Goal: Task Accomplishment & Management: Manage account settings

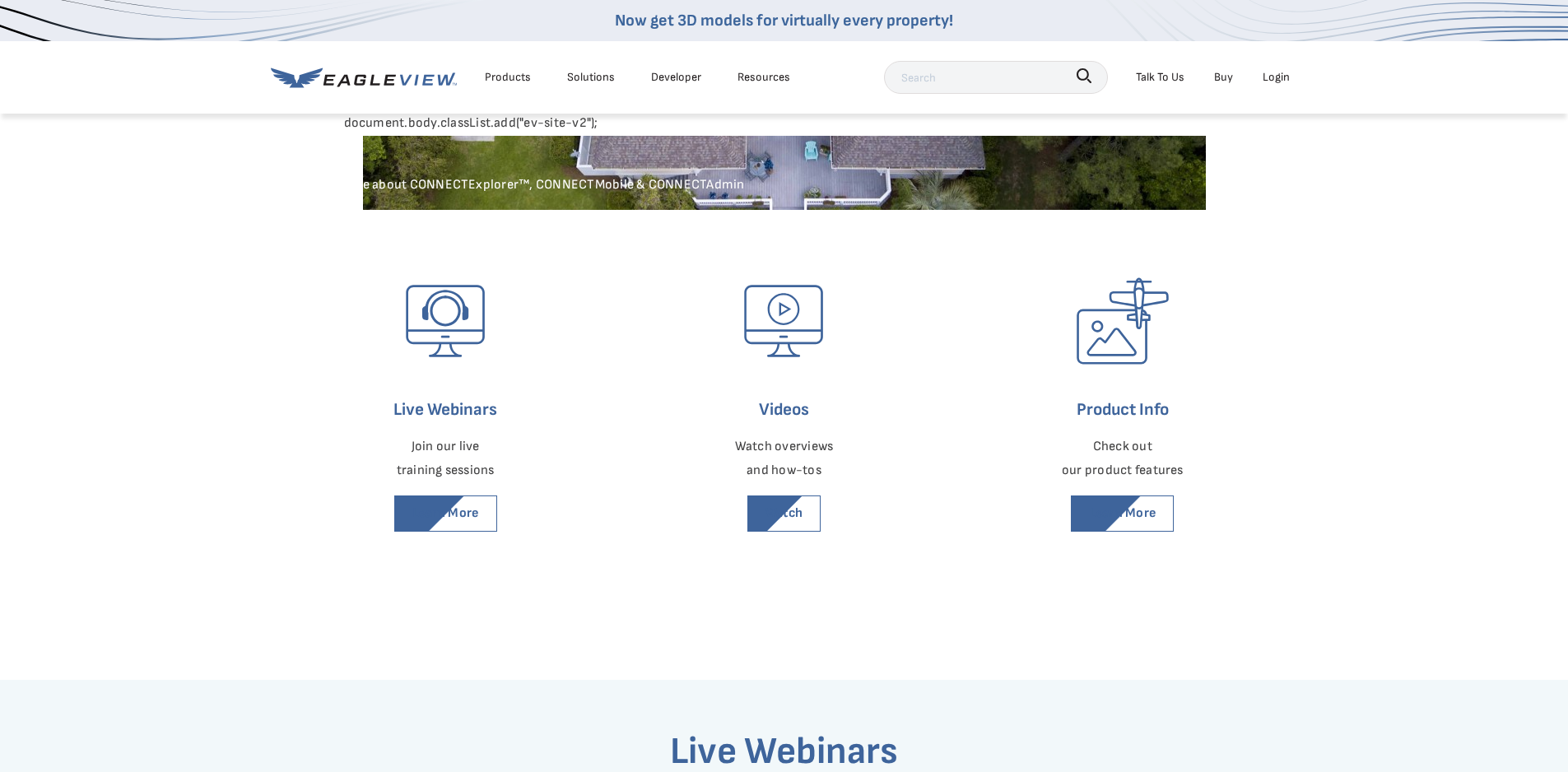
click at [1277, 82] on div "Login" at bounding box center [1277, 77] width 27 height 21
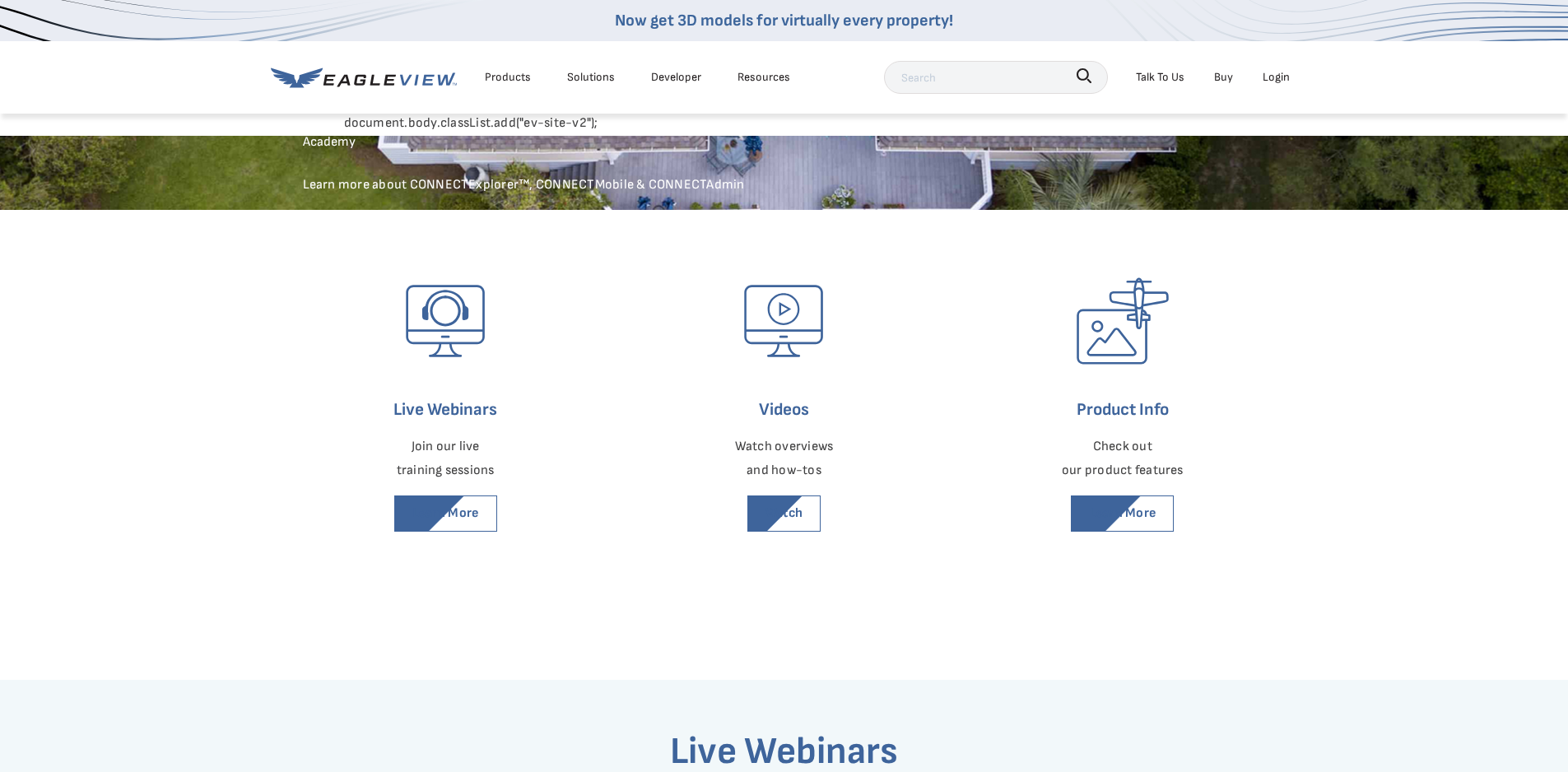
click at [1280, 82] on div "Login" at bounding box center [1277, 77] width 27 height 21
click at [1273, 76] on div "Login" at bounding box center [1277, 77] width 27 height 21
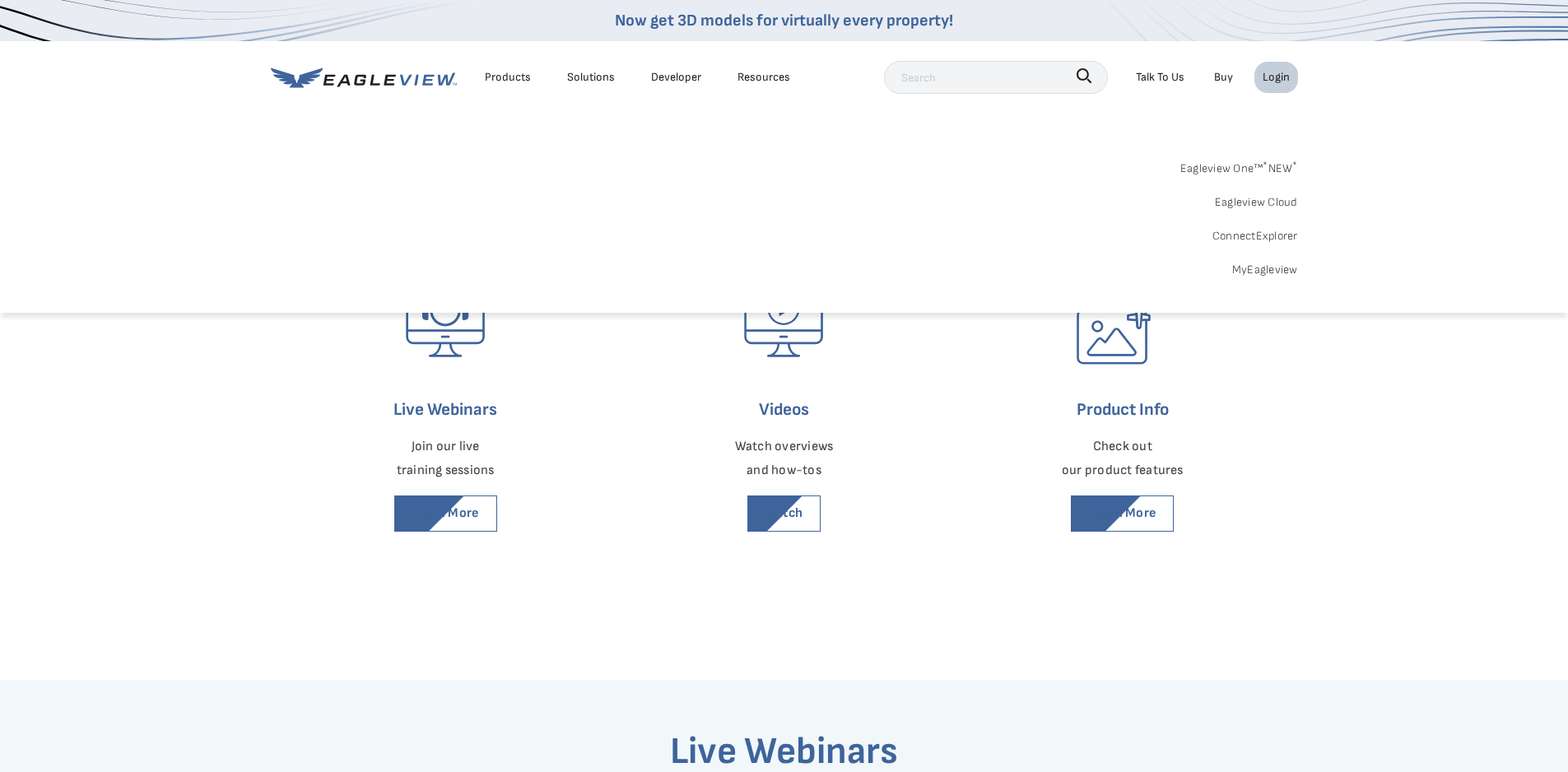
click at [1225, 163] on link "Eagleview One™ * NEW *" at bounding box center [1239, 165] width 118 height 26
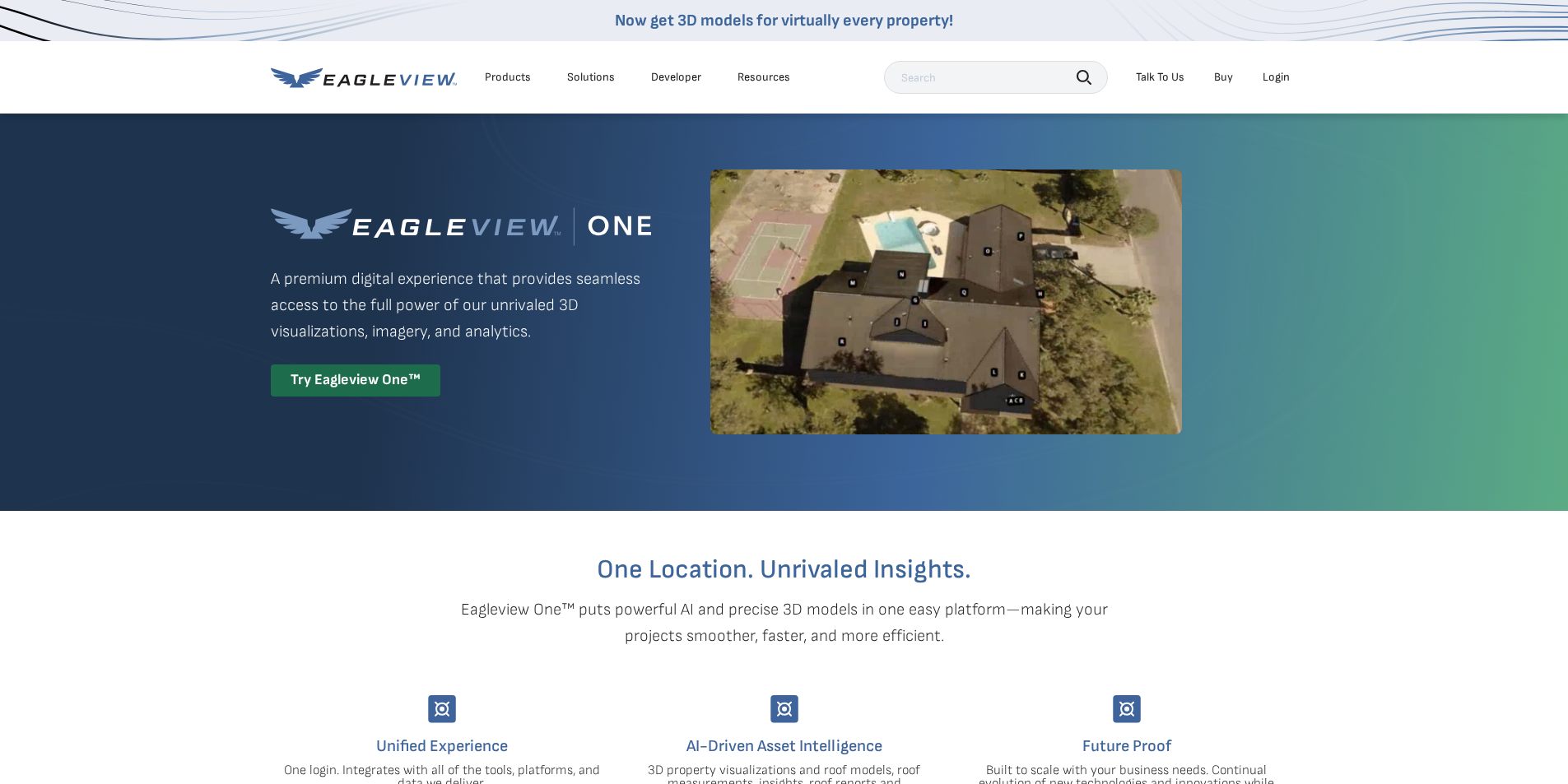
click at [1276, 76] on div "Login" at bounding box center [1277, 78] width 27 height 15
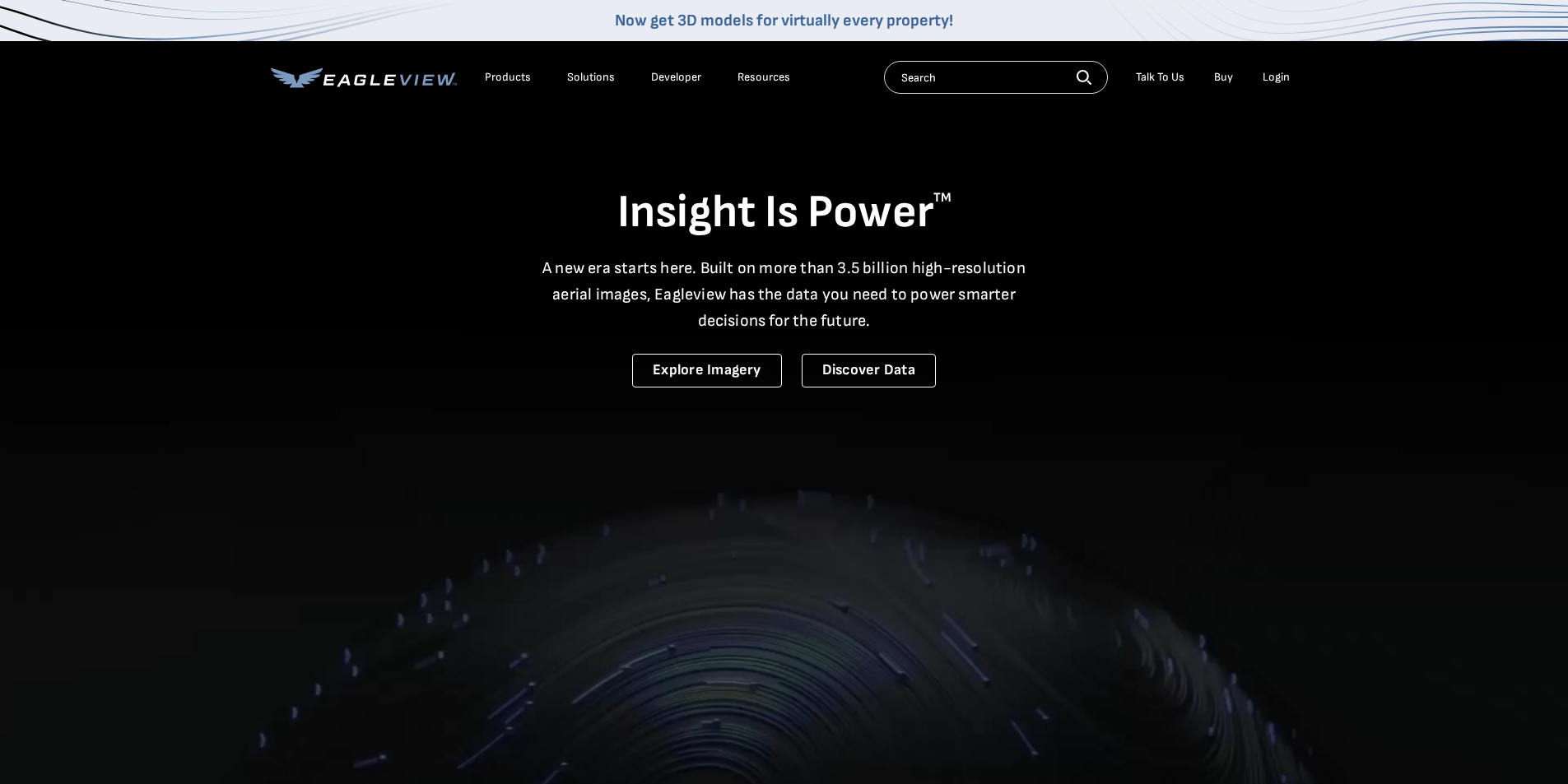
click at [1277, 80] on div "Login" at bounding box center [1277, 78] width 27 height 15
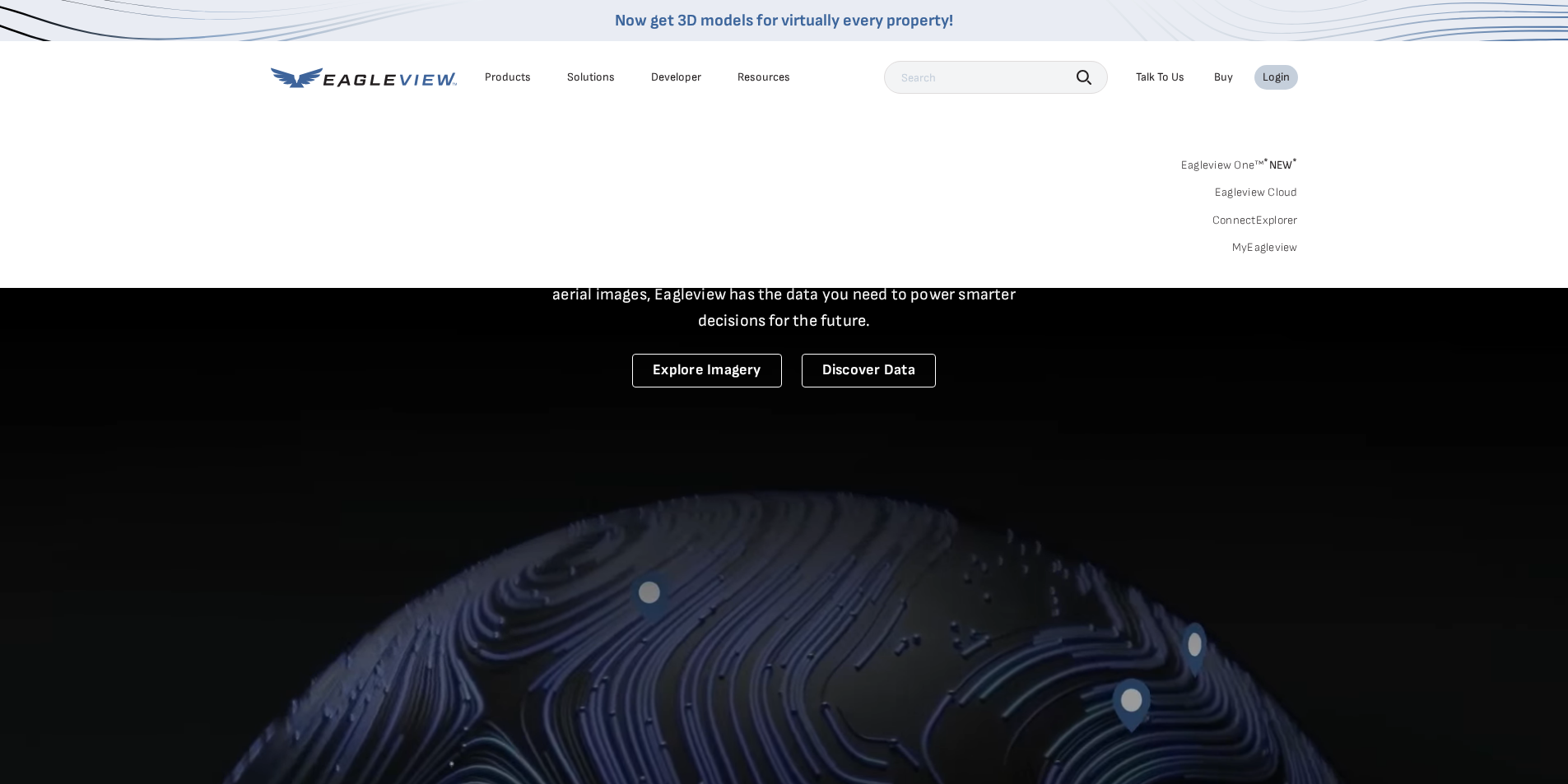
click at [1267, 75] on div "Login" at bounding box center [1277, 78] width 27 height 15
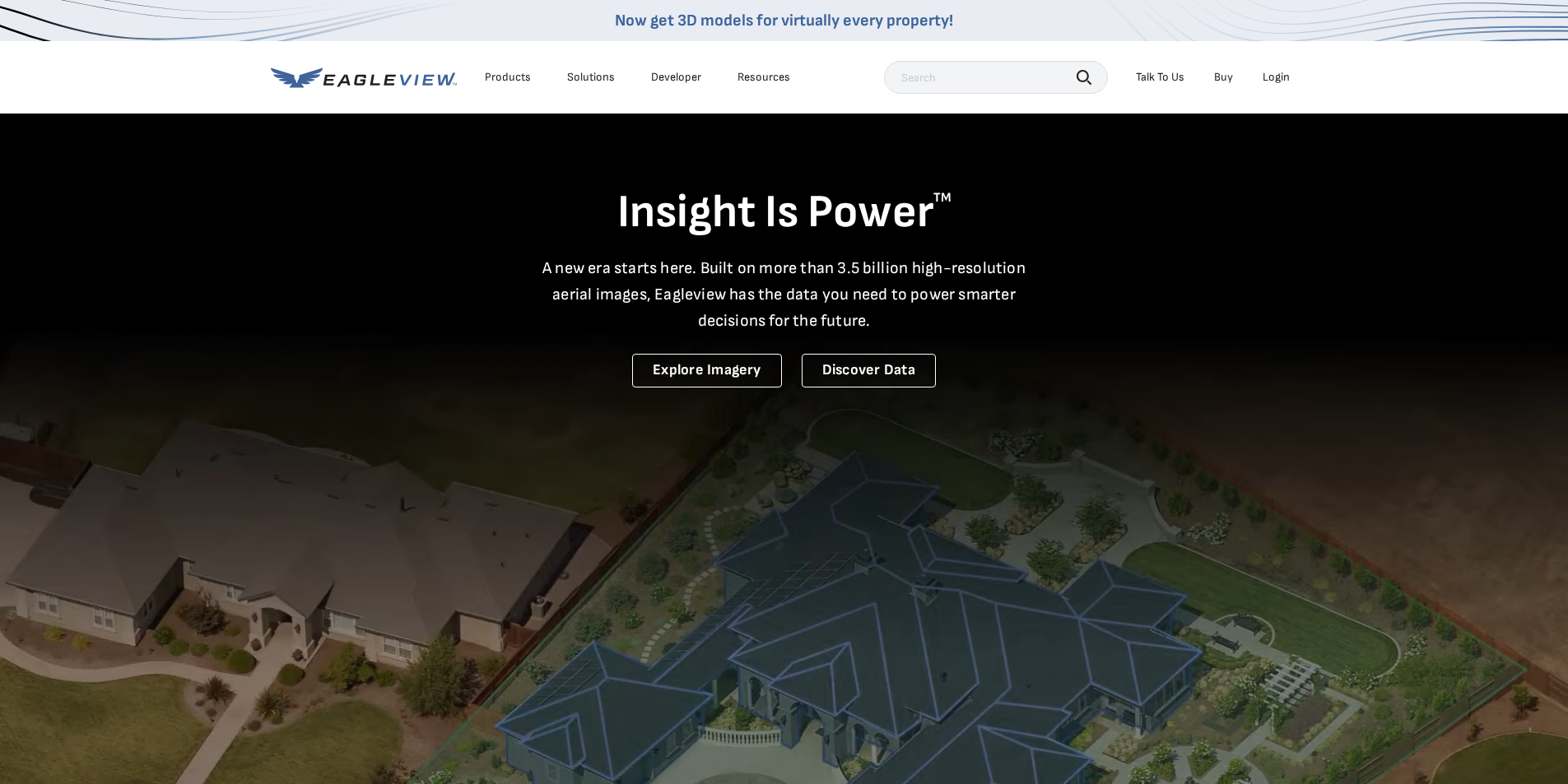
click at [1267, 75] on div "Login" at bounding box center [1277, 78] width 27 height 15
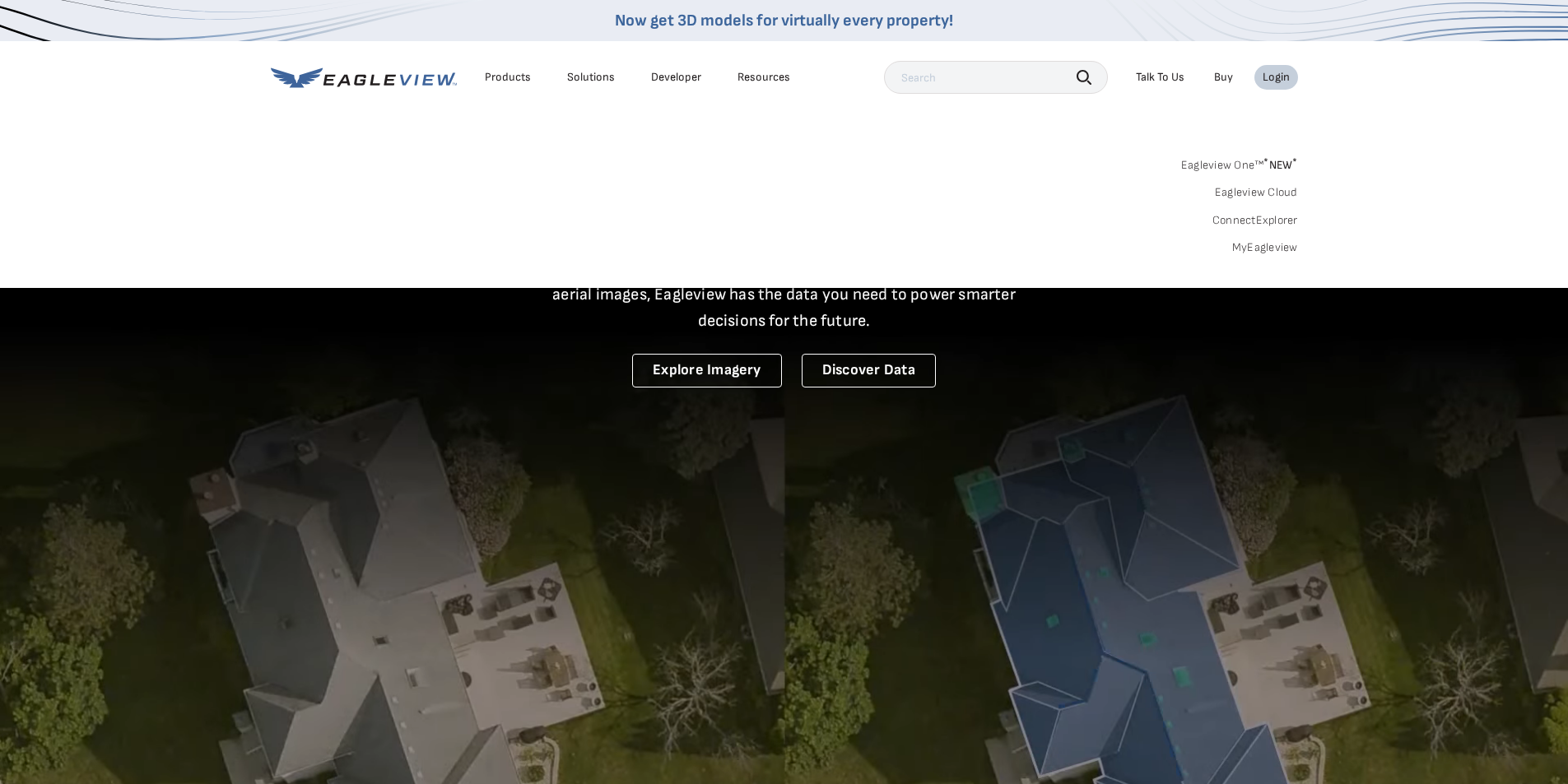
click at [1267, 75] on div "Login" at bounding box center [1277, 78] width 27 height 15
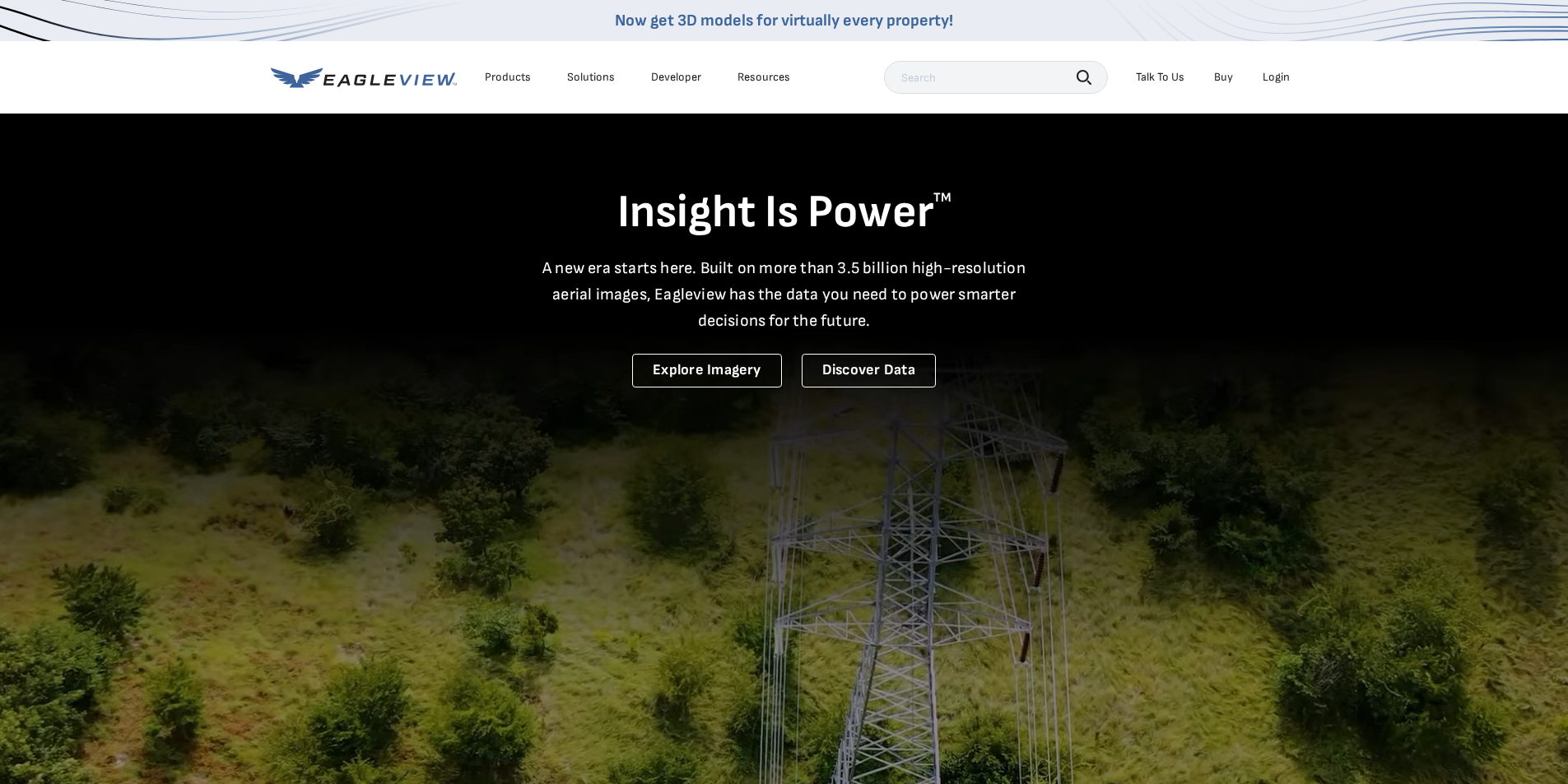
click at [1267, 75] on div "Login" at bounding box center [1277, 78] width 27 height 15
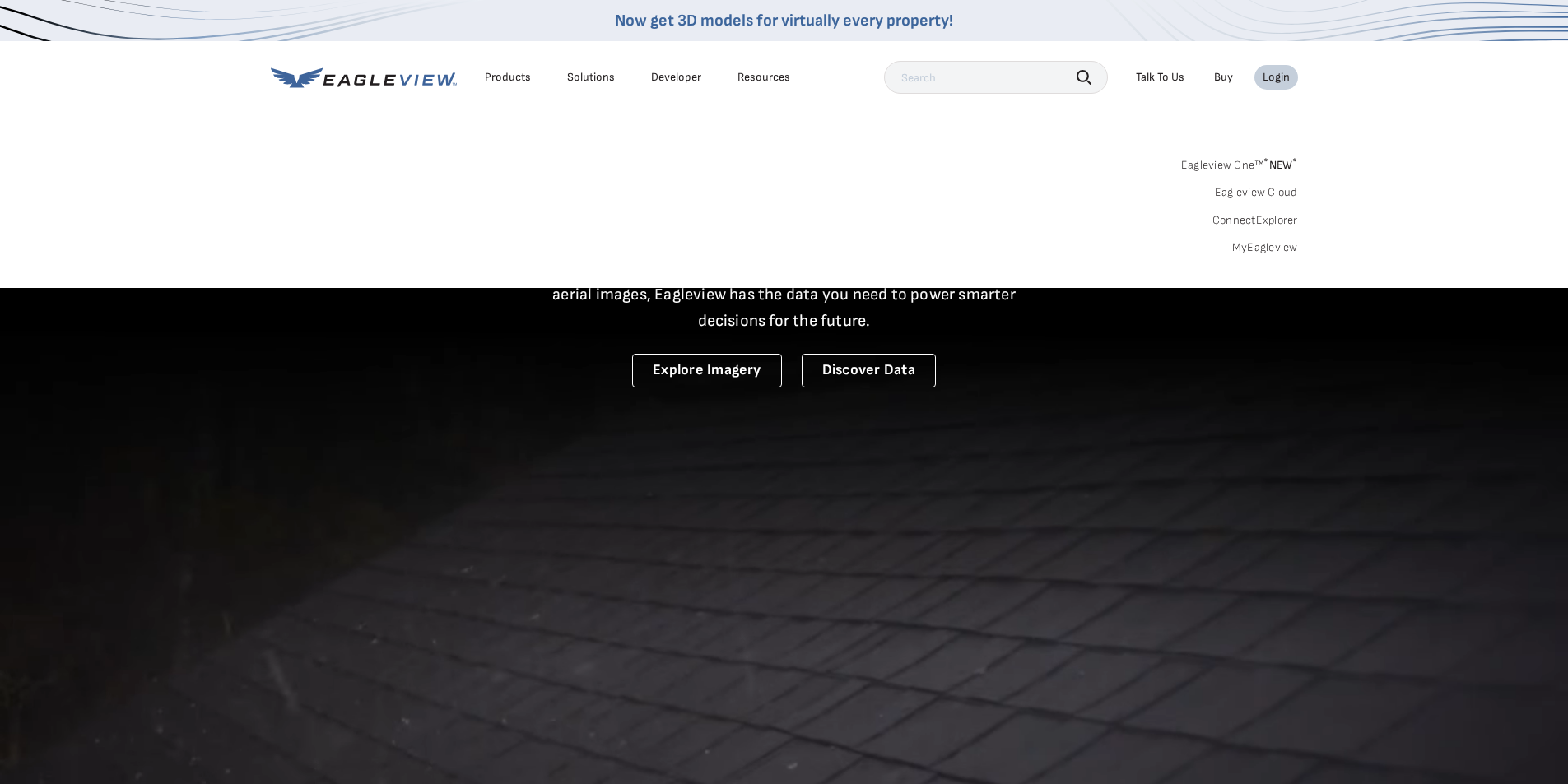
click at [1255, 248] on link "MyEagleview" at bounding box center [1266, 248] width 66 height 15
